Goal: Navigation & Orientation: Find specific page/section

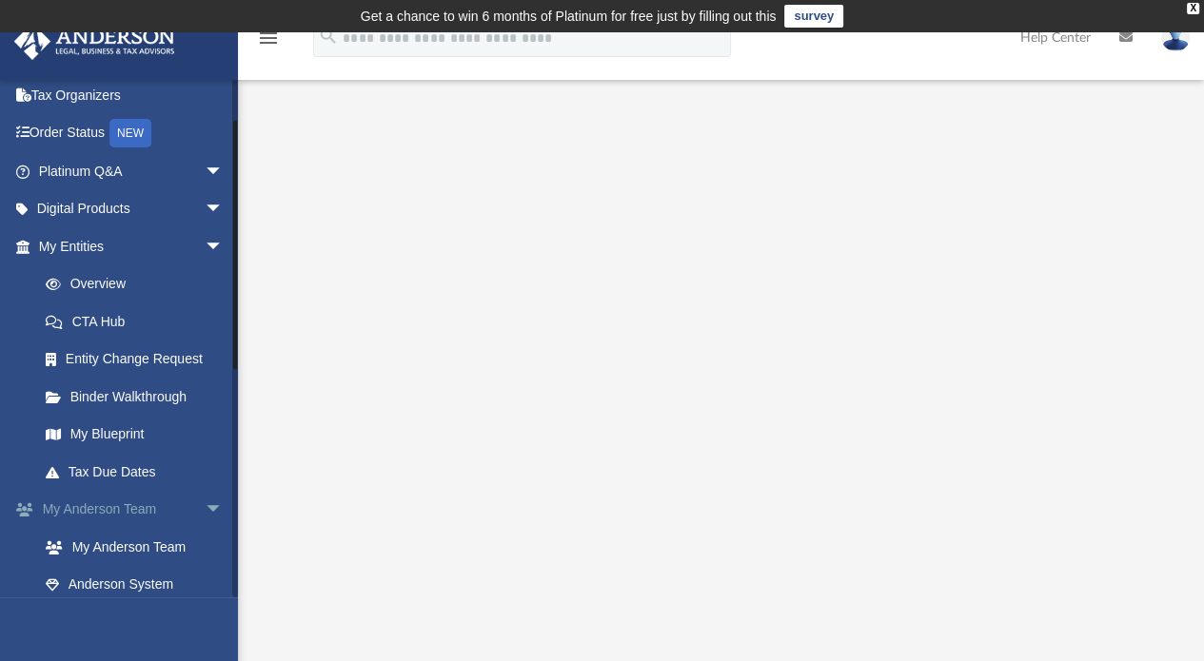
scroll to position [84, 0]
click at [205, 212] on span "arrow_drop_down" at bounding box center [224, 208] width 38 height 39
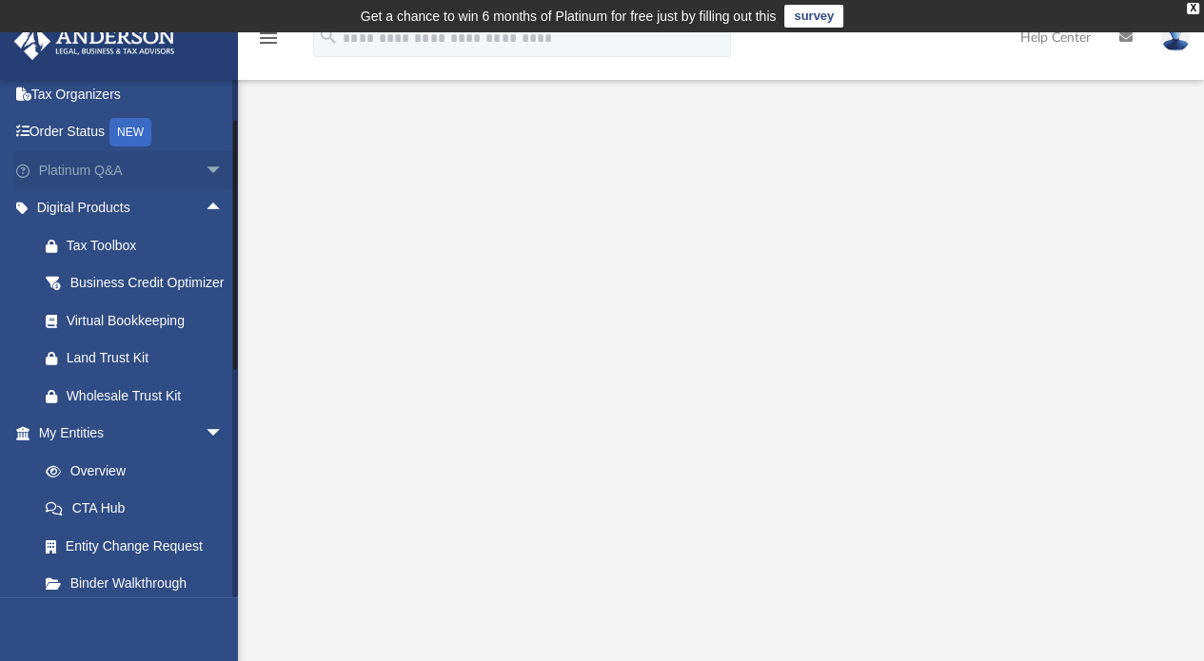
click at [205, 167] on span "arrow_drop_down" at bounding box center [224, 170] width 38 height 39
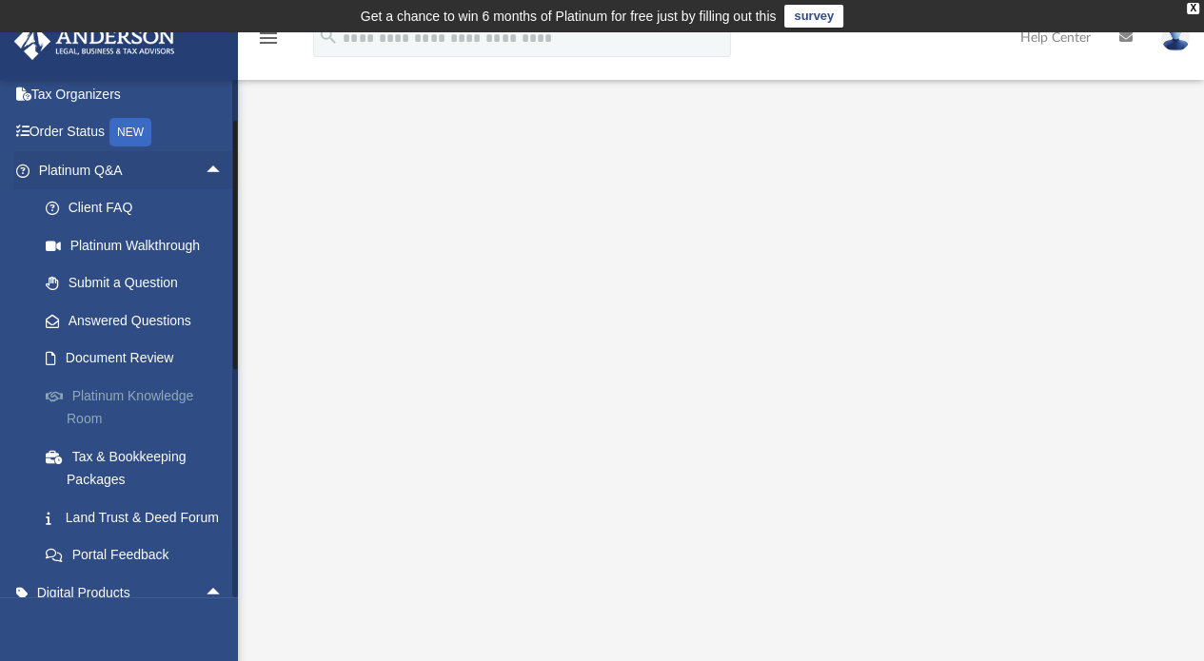
click at [117, 387] on link "Platinum Knowledge Room" at bounding box center [140, 407] width 226 height 61
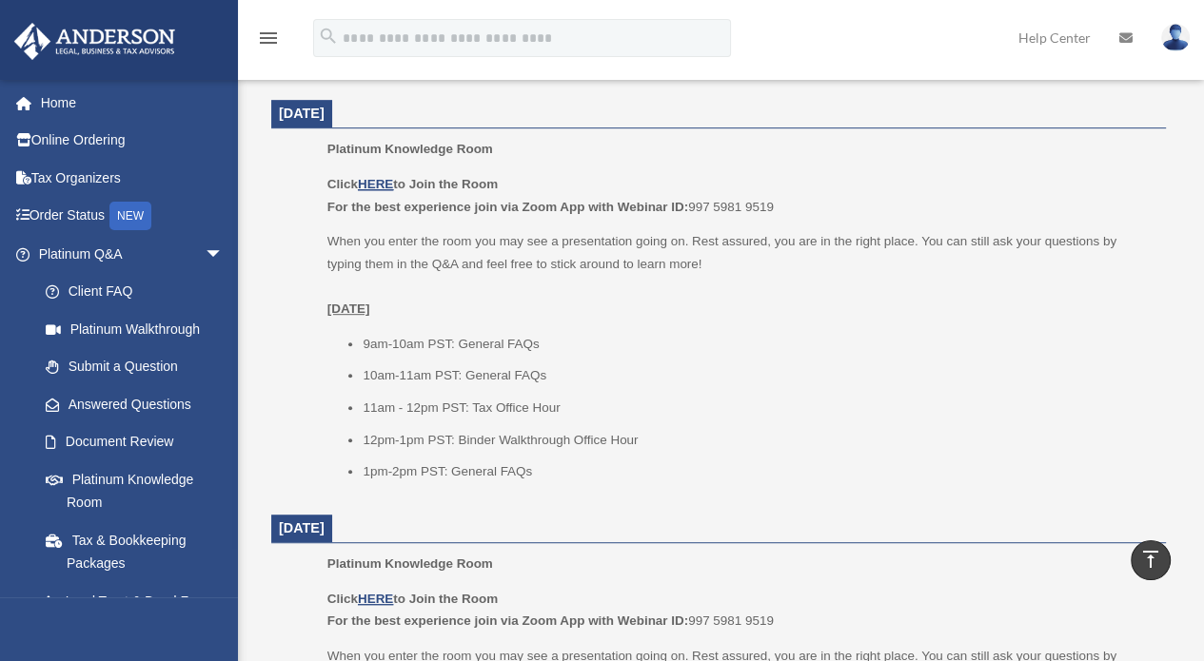
scroll to position [732, 0]
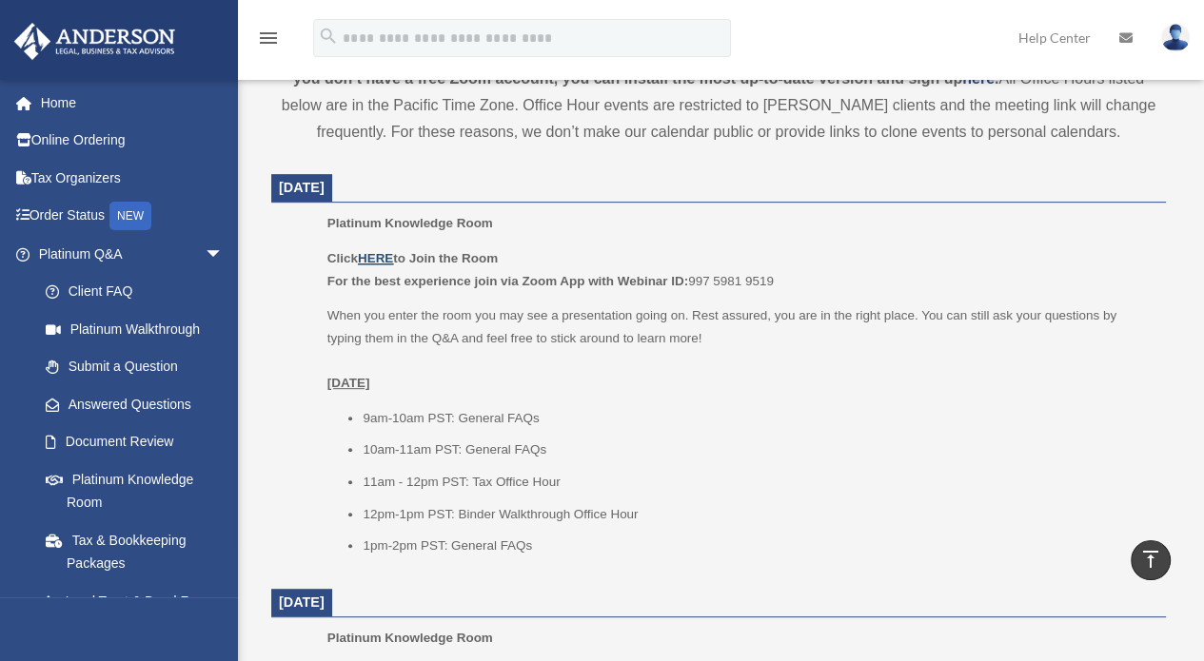
click at [387, 258] on u "HERE" at bounding box center [375, 258] width 35 height 14
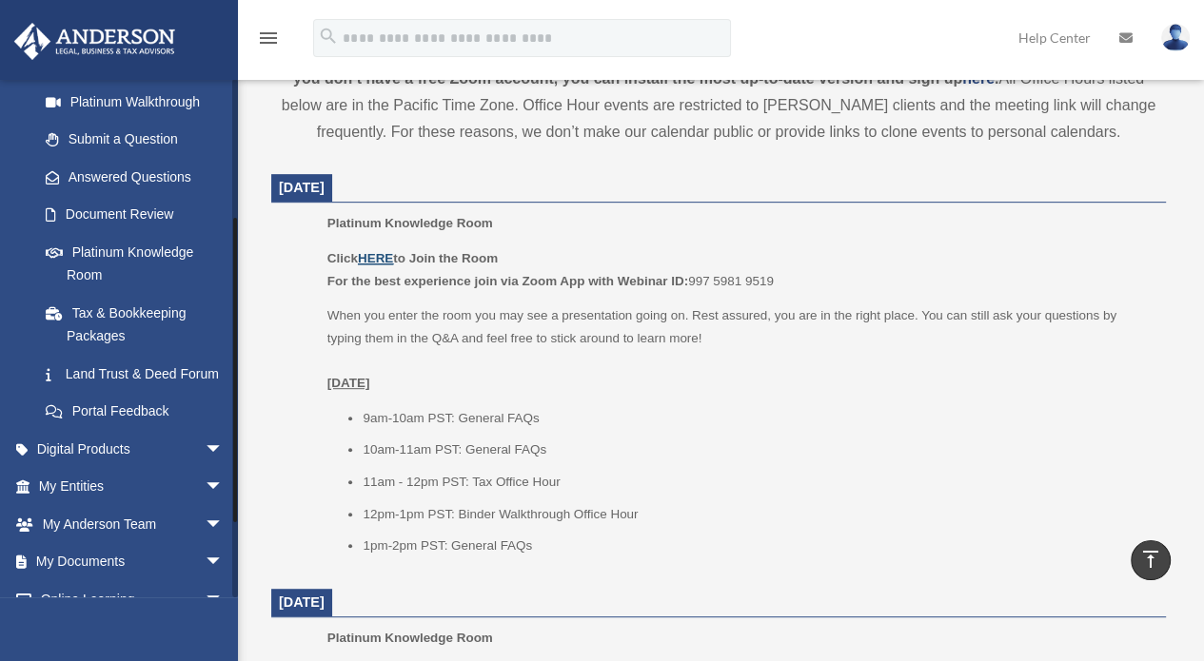
scroll to position [226, 0]
click at [205, 503] on span "arrow_drop_down" at bounding box center [224, 488] width 38 height 39
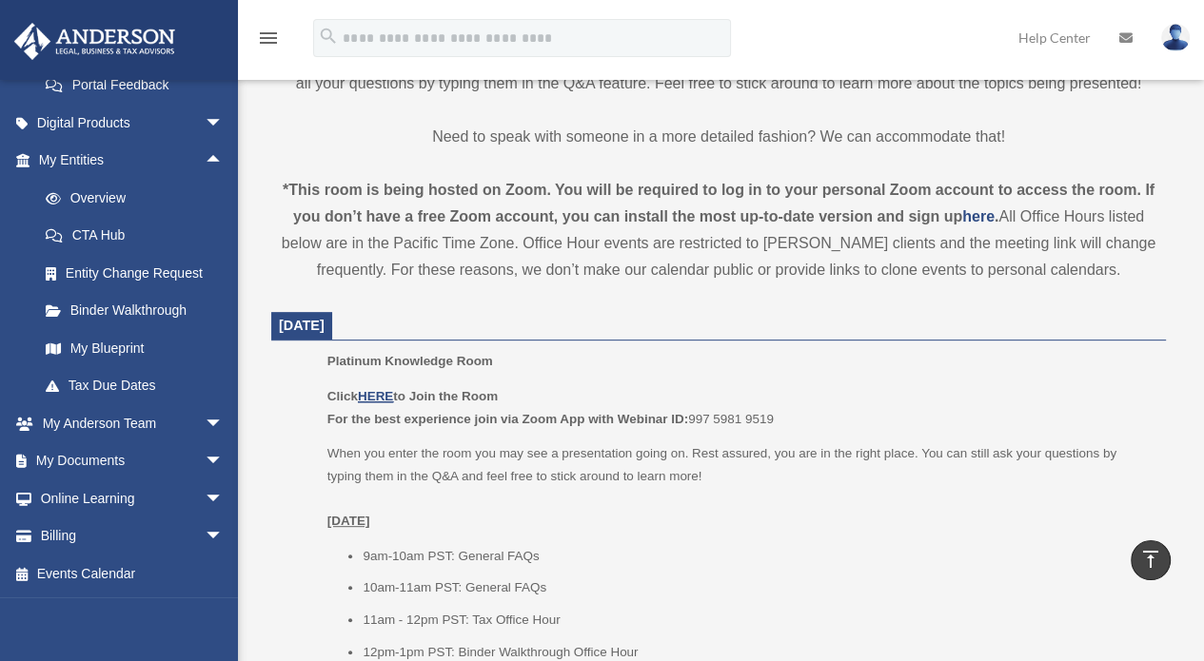
scroll to position [591, 0]
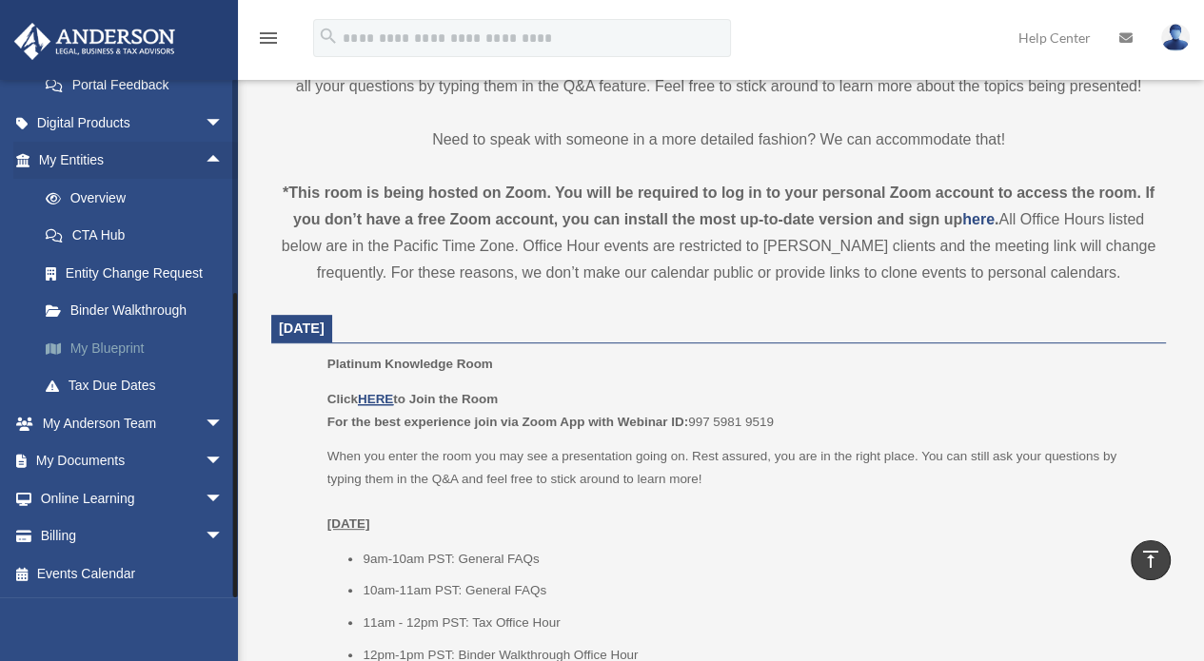
click at [107, 343] on link "My Blueprint" at bounding box center [140, 348] width 226 height 38
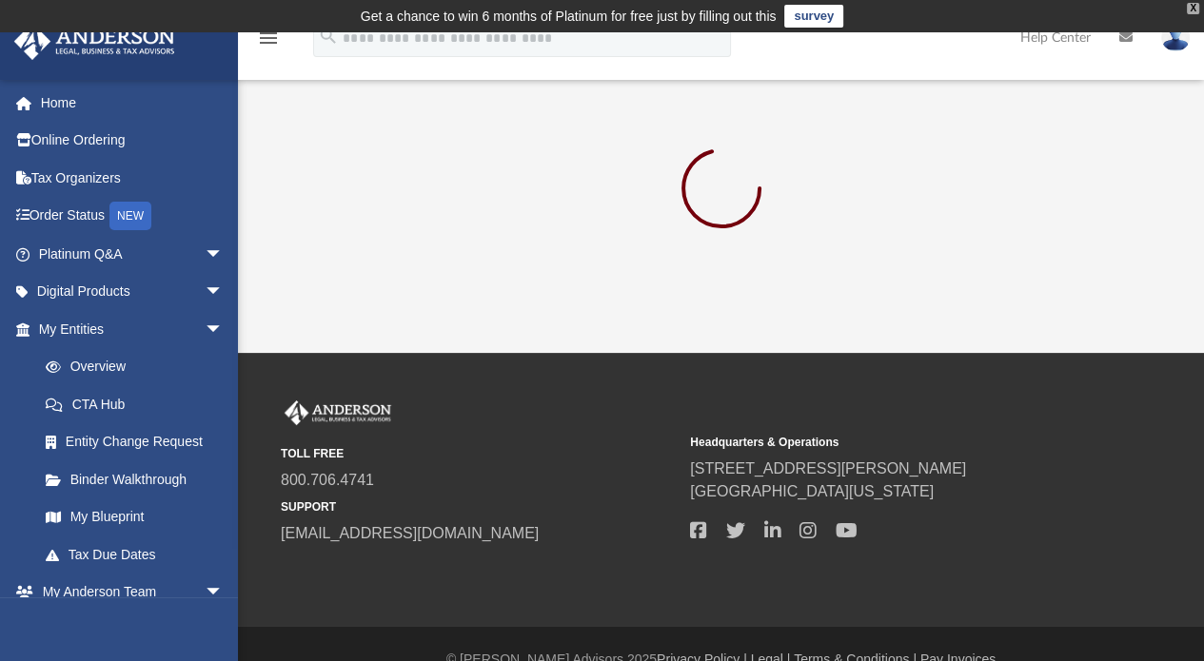
click at [1189, 3] on div "X" at bounding box center [1193, 8] width 12 height 11
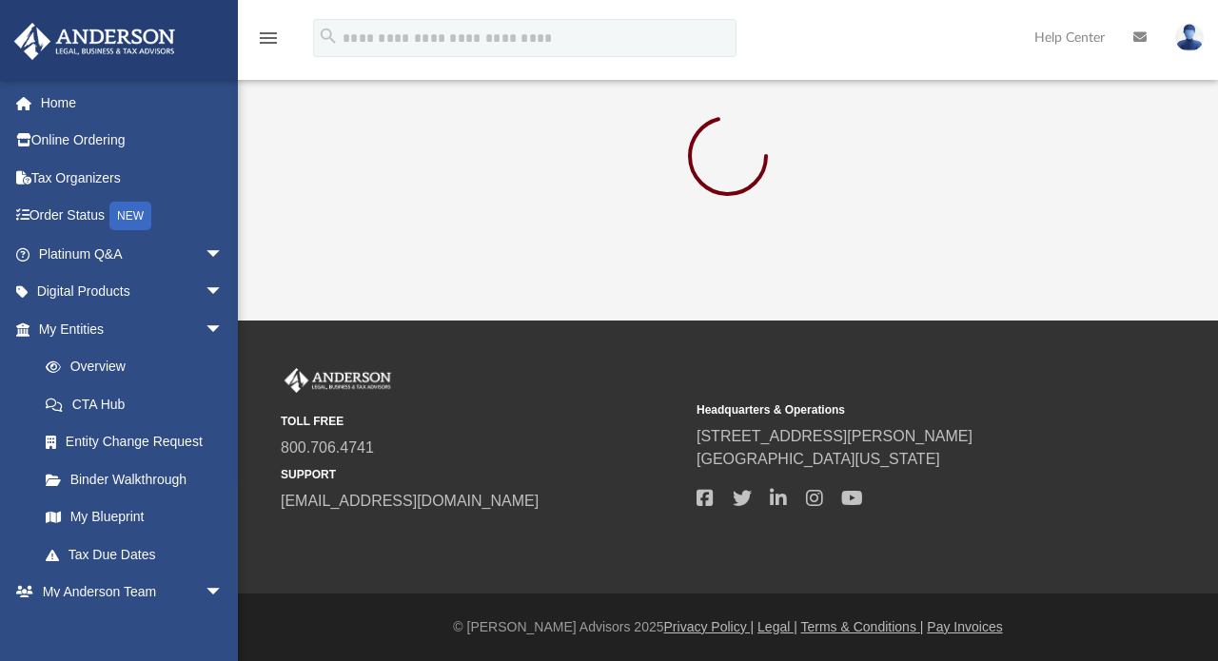
click at [447, 563] on div "TOLL FREE 800.706.4741 SUPPORT info@andersonadvisors.com Headquarters & Operati…" at bounding box center [609, 457] width 1218 height 273
click at [105, 517] on link "My Blueprint" at bounding box center [140, 518] width 226 height 38
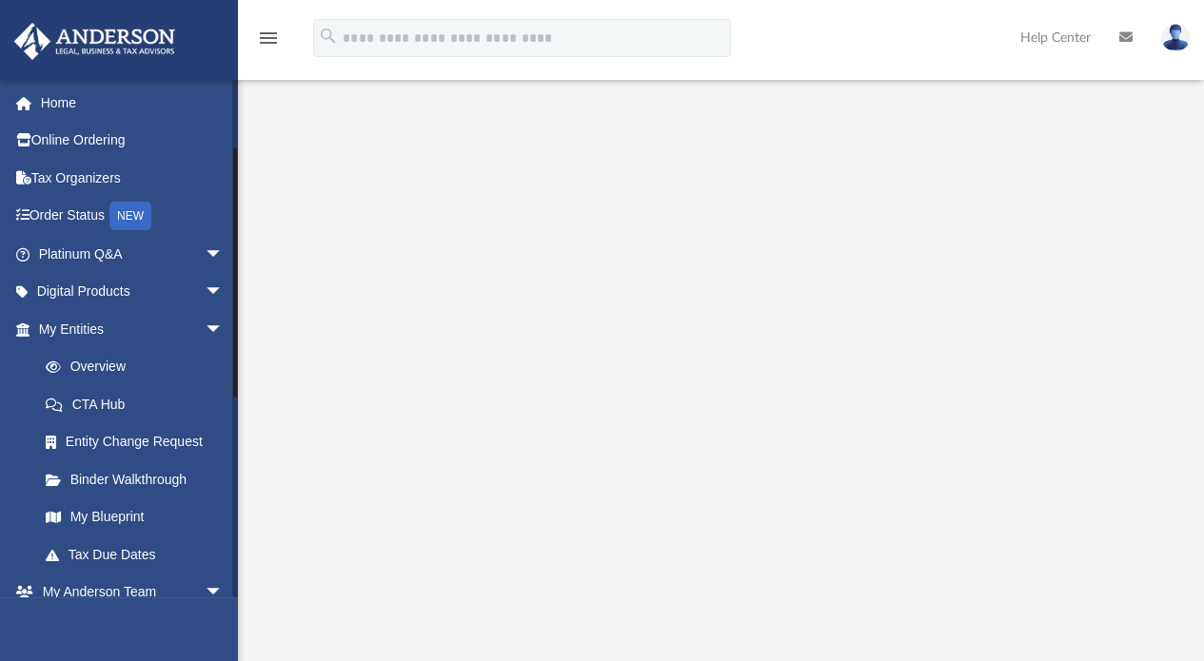
scroll to position [140, 0]
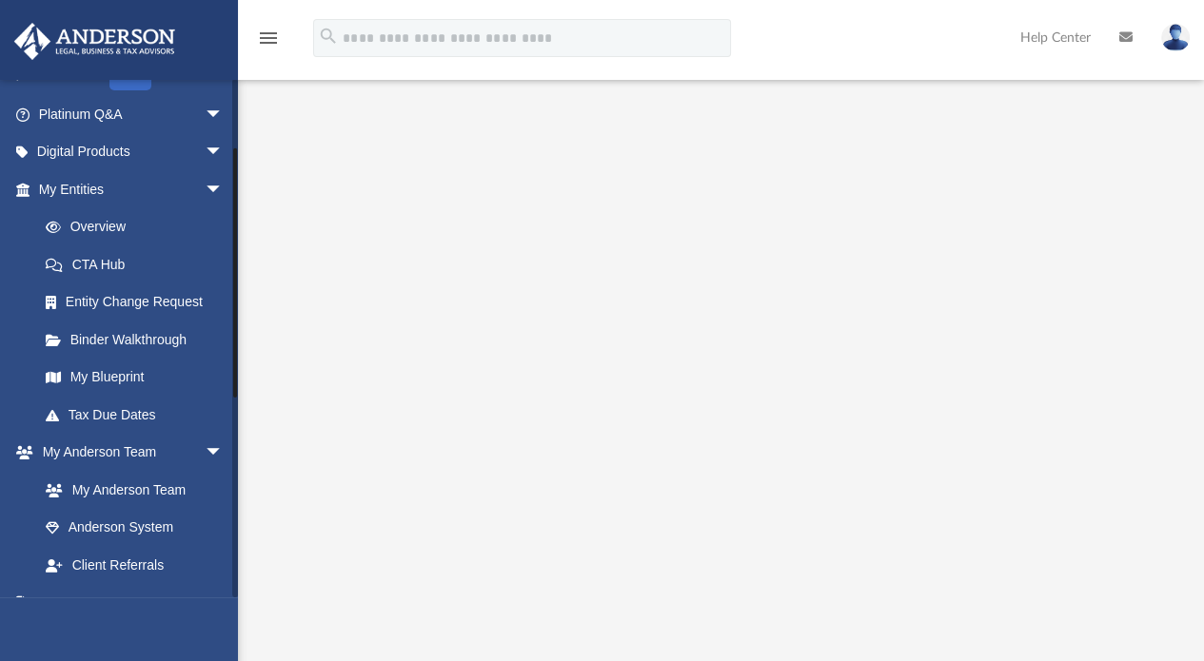
click at [237, 273] on div at bounding box center [235, 338] width 6 height 519
